Goal: Find specific page/section: Locate a particular part of the current website

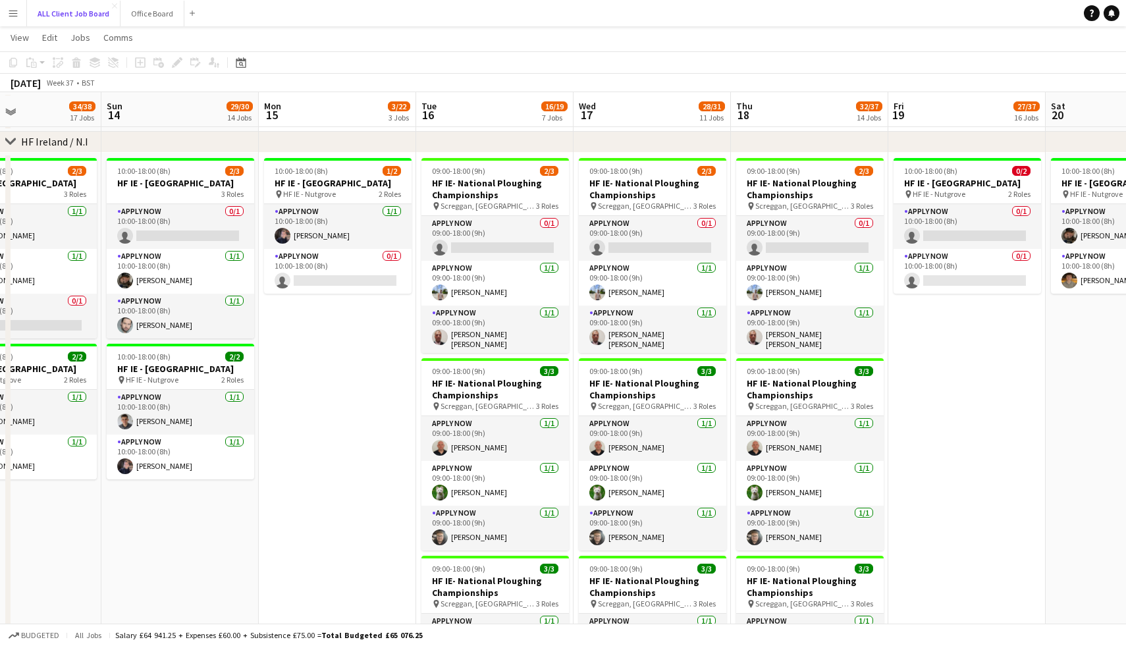
scroll to position [3666, 0]
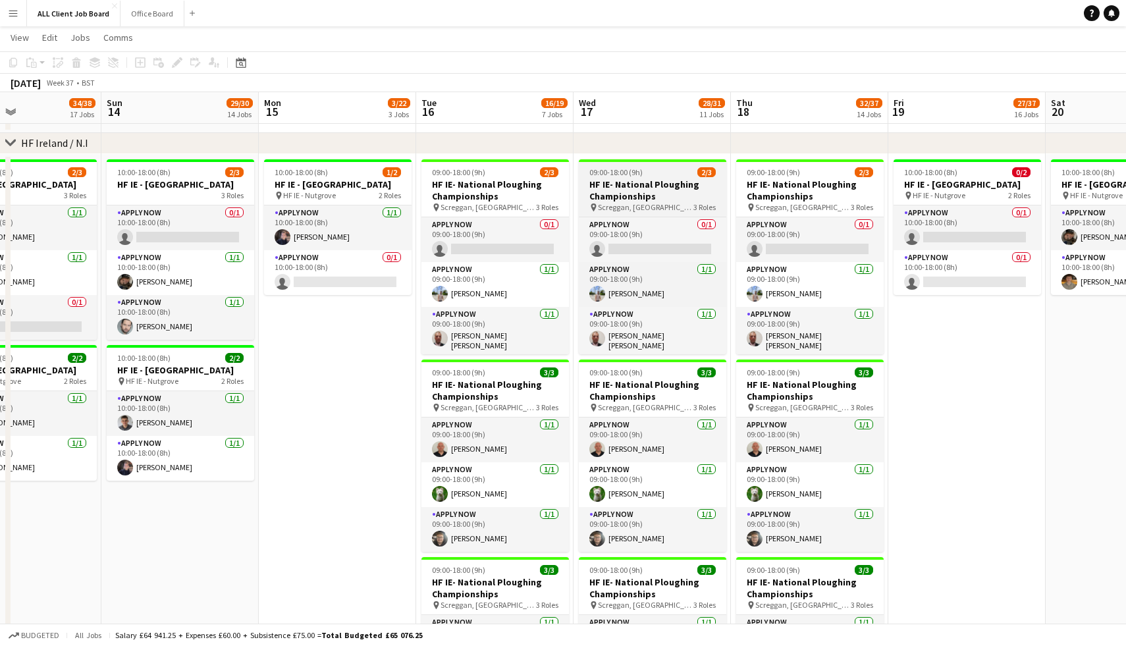
click at [698, 205] on span "3 Roles" at bounding box center [705, 207] width 22 height 10
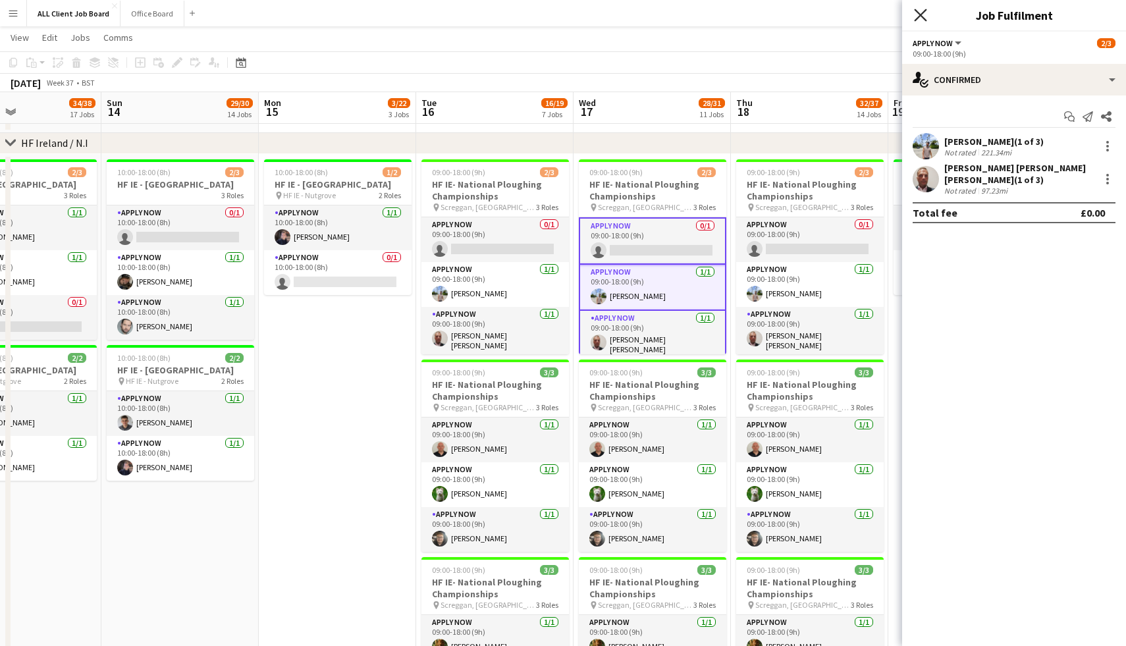
click at [917, 13] on icon "Close pop-in" at bounding box center [920, 15] width 13 height 13
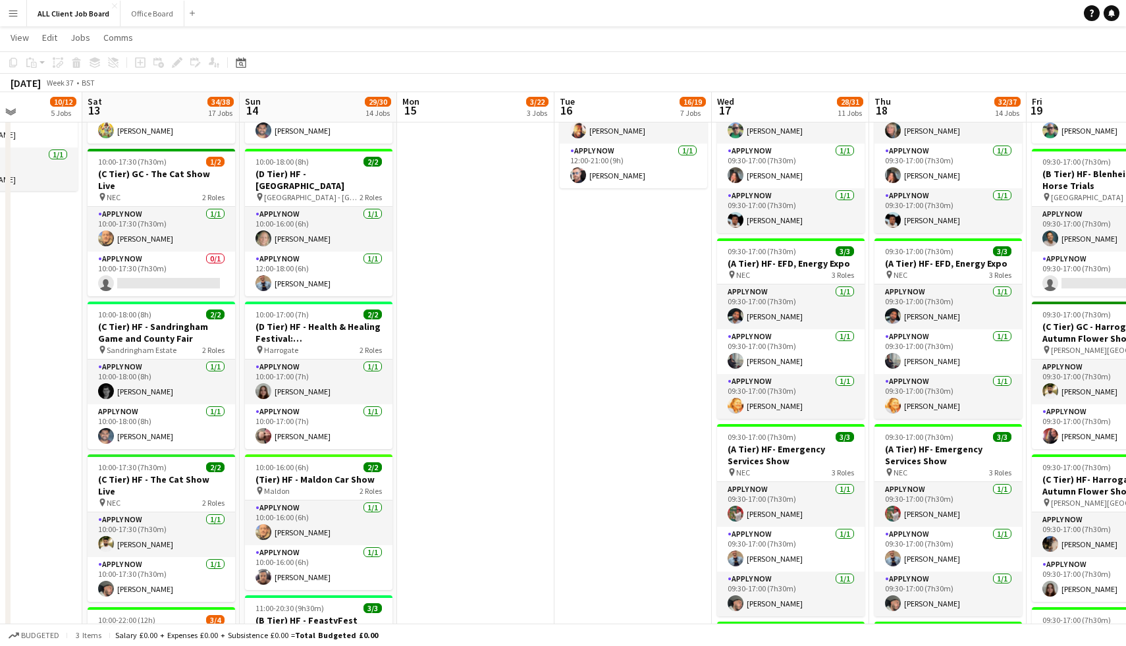
scroll to position [661, 0]
